Goal: Task Accomplishment & Management: Use online tool/utility

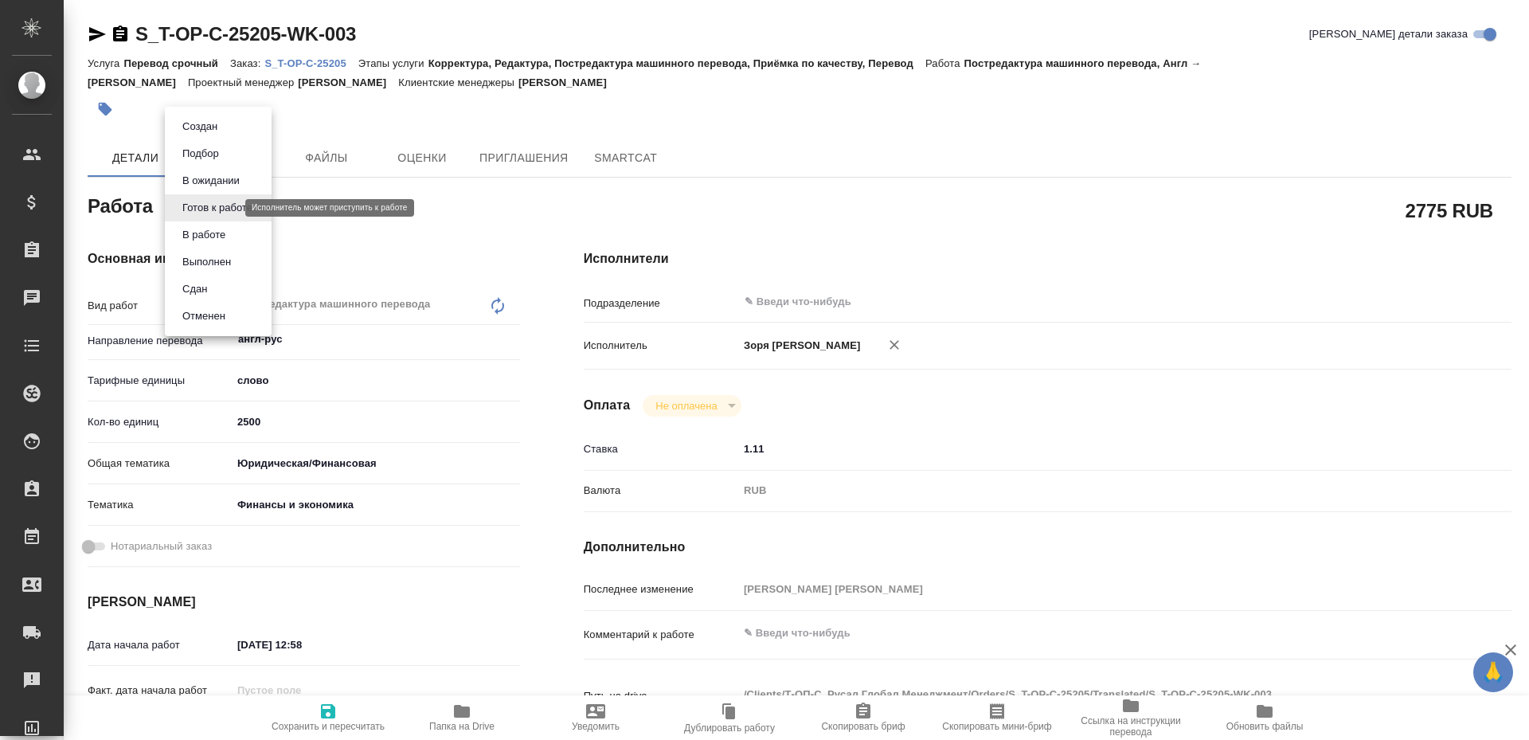
click at [233, 208] on body "🙏 .cls-1 fill:#fff; AWATERA [PERSON_NAME] Спецификации Заказы Чаты Todo Проекты…" at bounding box center [764, 370] width 1529 height 740
click at [233, 231] on li "В работе" at bounding box center [218, 234] width 107 height 27
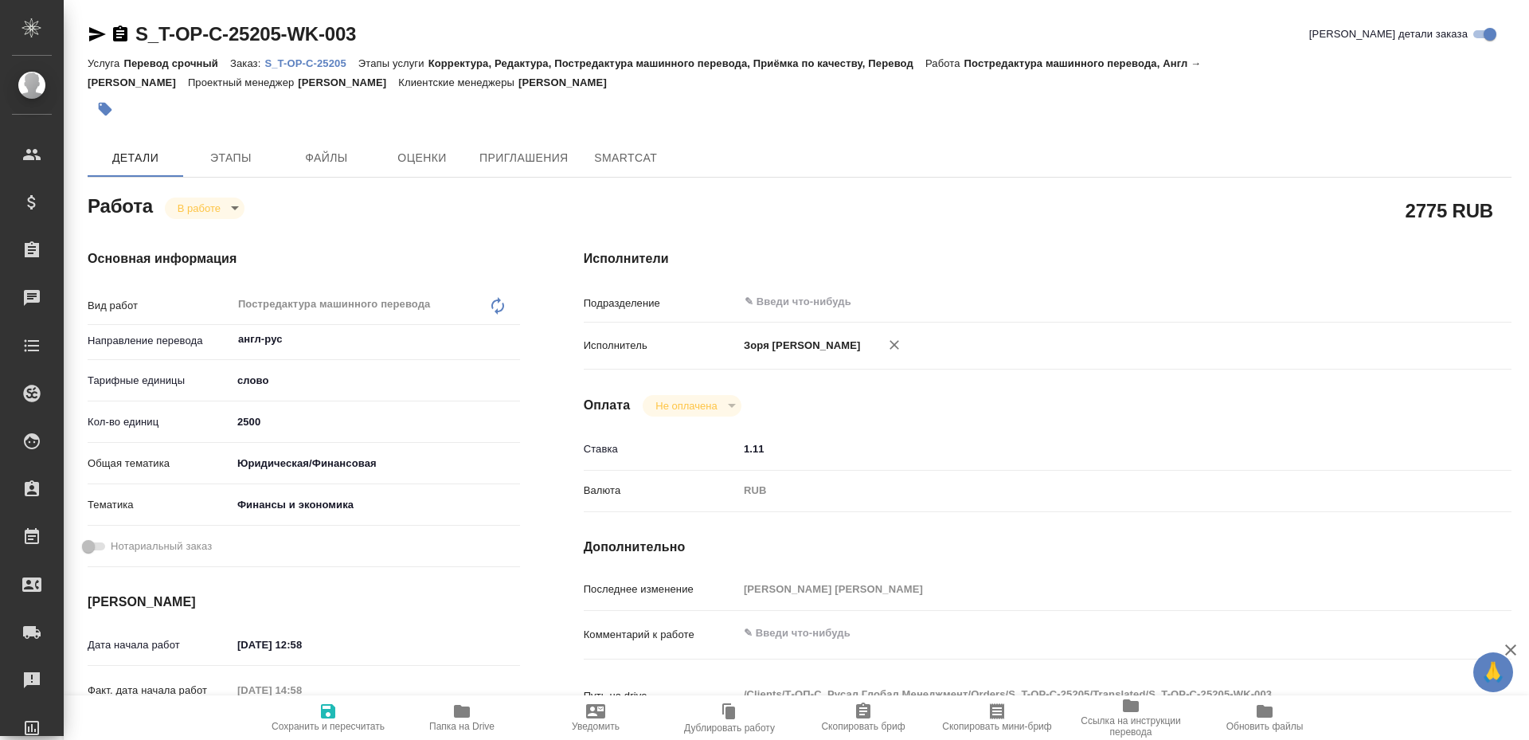
type textarea "x"
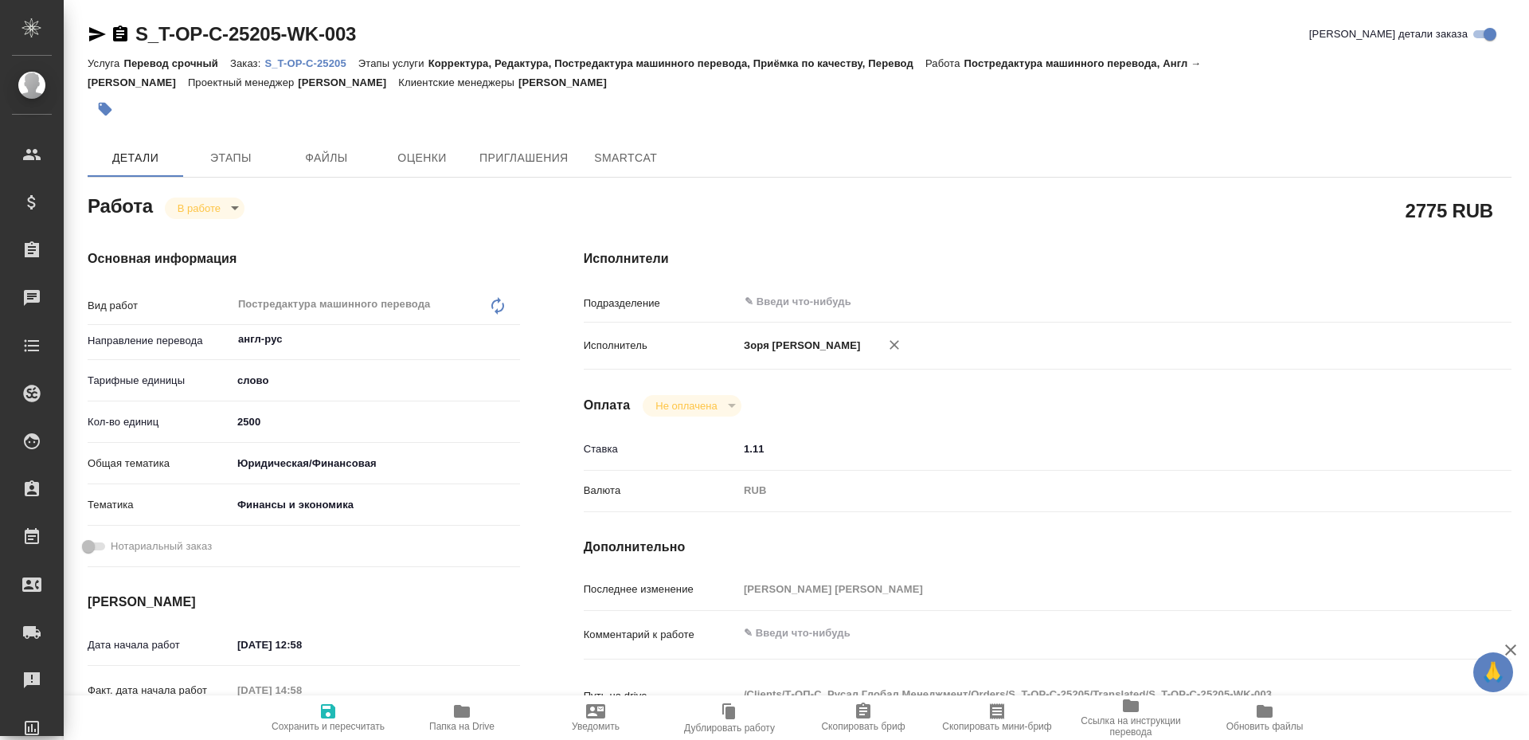
type textarea "x"
